Goal: Contribute content

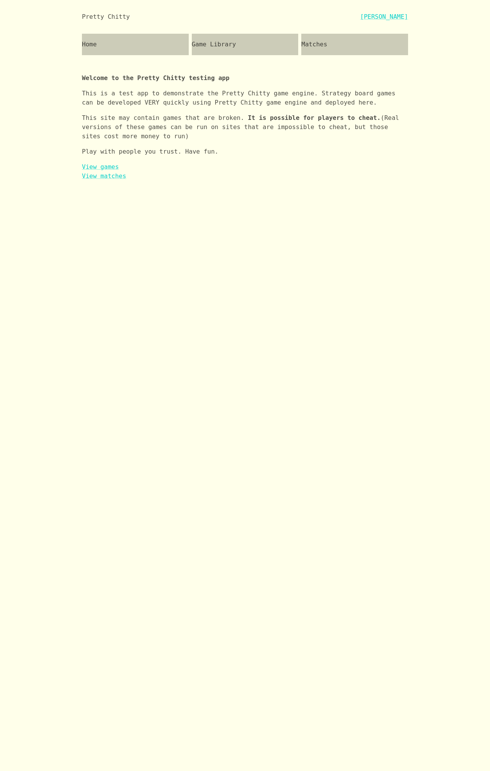
click at [238, 47] on div "Game Library" at bounding box center [245, 44] width 107 height 21
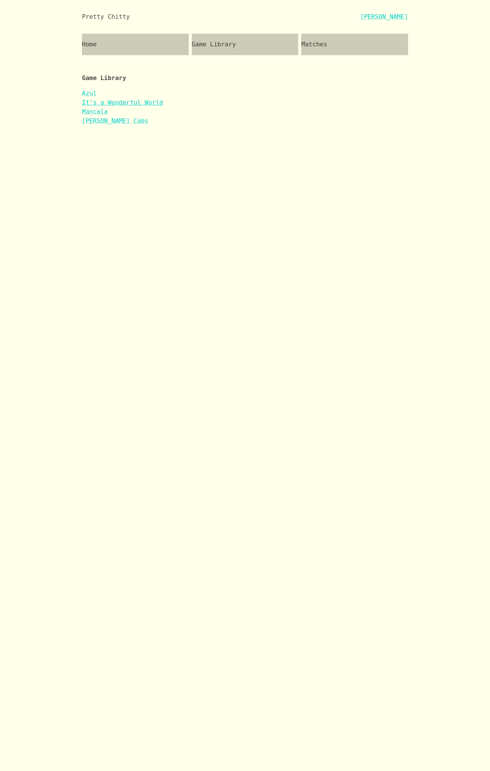
click at [117, 102] on link "It's a Wonderful World" at bounding box center [122, 102] width 81 height 7
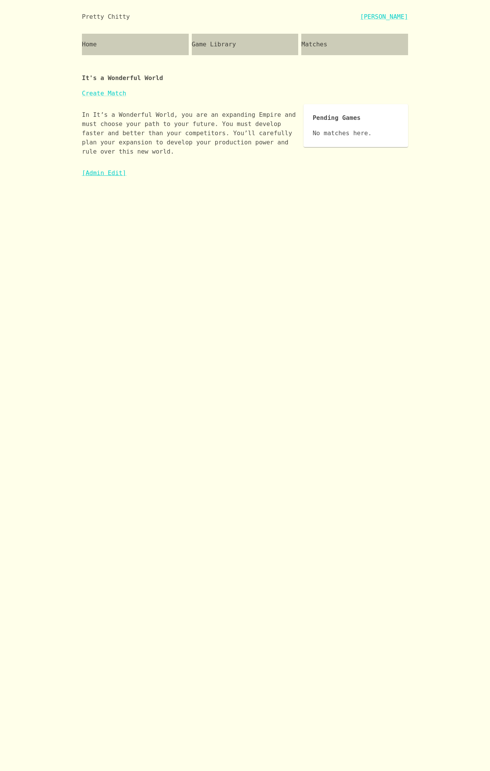
click at [113, 175] on link "[Admin Edit]" at bounding box center [104, 172] width 44 height 7
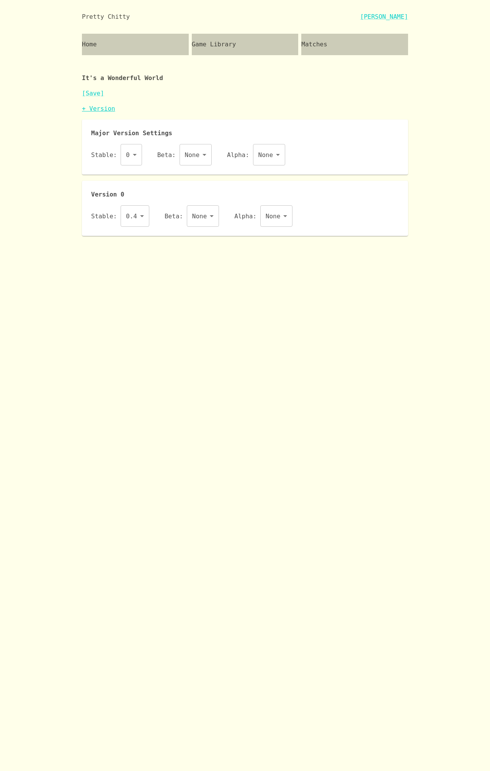
click at [102, 108] on link "+ Version" at bounding box center [98, 108] width 33 height 7
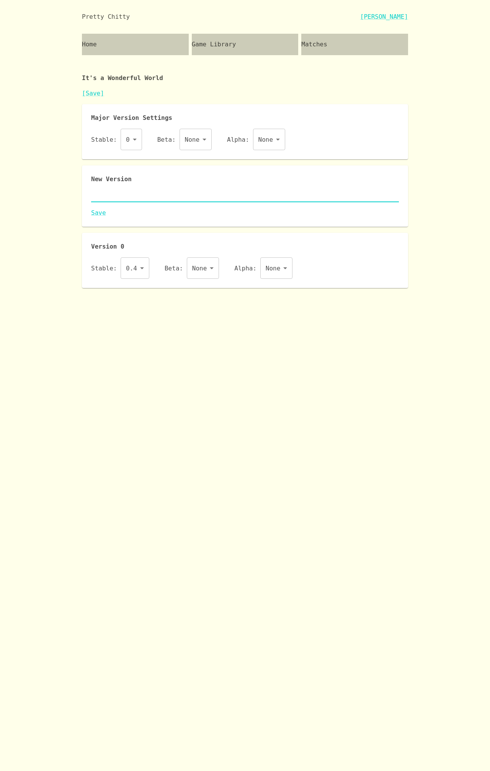
click at [135, 194] on textarea at bounding box center [245, 196] width 308 height 9
paste textarea "{ "id": "iaww", "name": "It's a Wonderful World", "major": 0, "description": "I…"
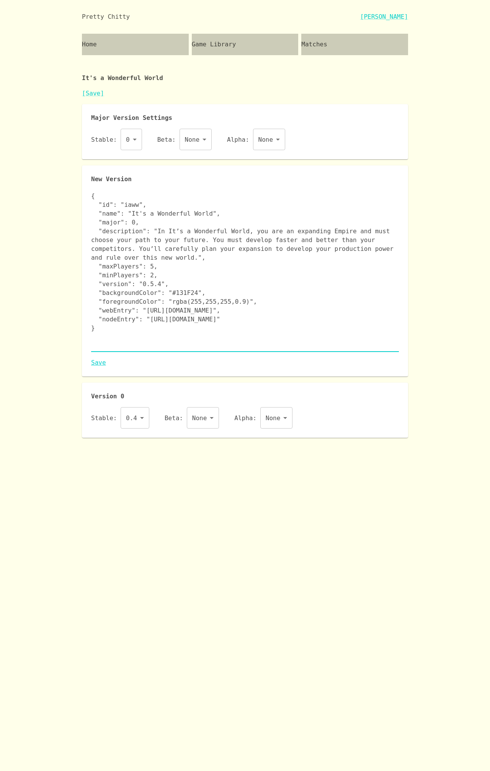
type textarea "{ "id": "iaww", "name": "It's a Wonderful World", "major": 0, "description": "I…"
click at [101, 362] on link "Save" at bounding box center [245, 362] width 308 height 9
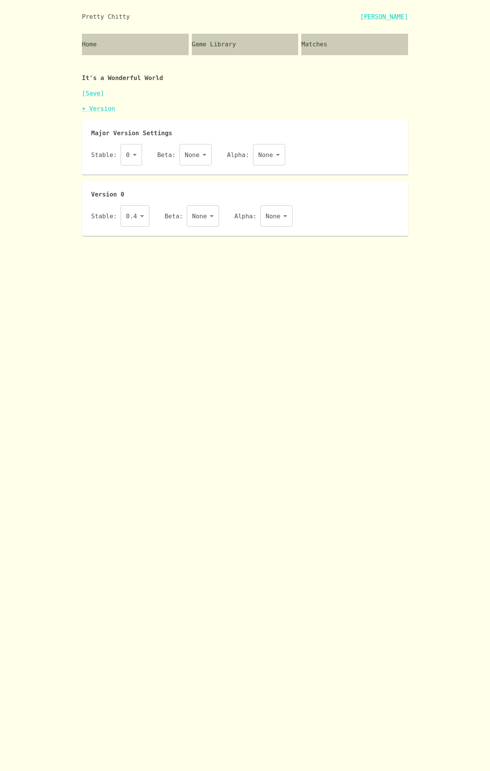
click at [133, 218] on body "Pretty Chitty [PERSON_NAME] Home Game Library Matches It's a Wonderful World [S…" at bounding box center [245, 118] width 490 height 236
click at [137, 253] on li "0.5.4" at bounding box center [135, 251] width 31 height 14
type input "0.5.4"
click at [95, 91] on link "[Save]" at bounding box center [93, 93] width 22 height 7
